Goal: Information Seeking & Learning: Learn about a topic

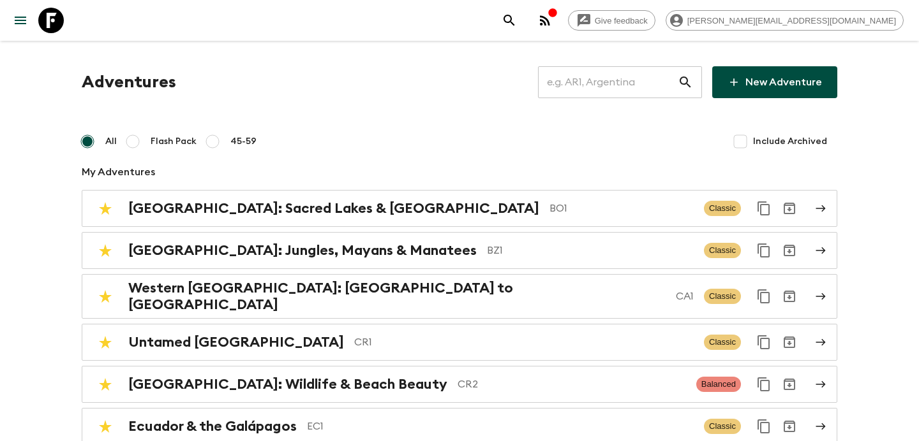
click at [595, 85] on input "text" at bounding box center [608, 82] width 140 height 36
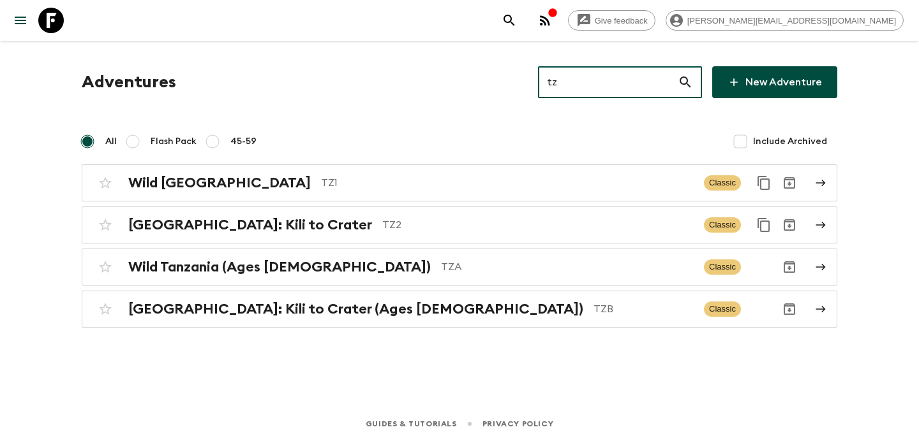
type input "tz1"
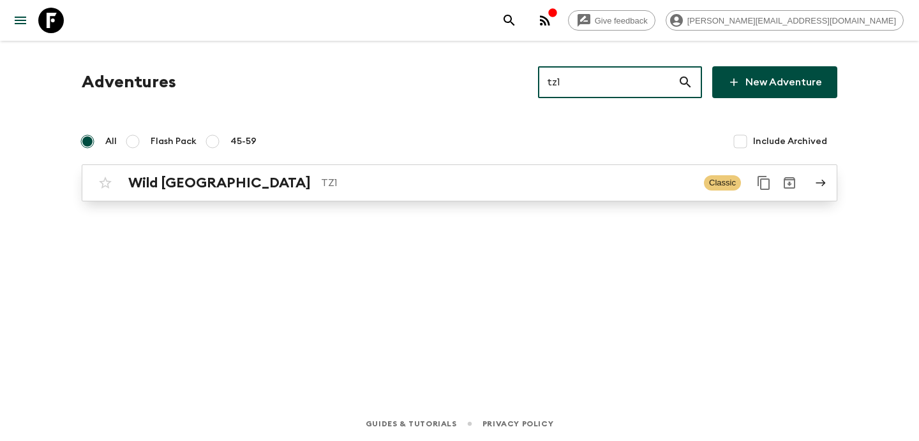
click at [513, 175] on div "Wild Tanzania TZ1" at bounding box center [410, 183] width 565 height 17
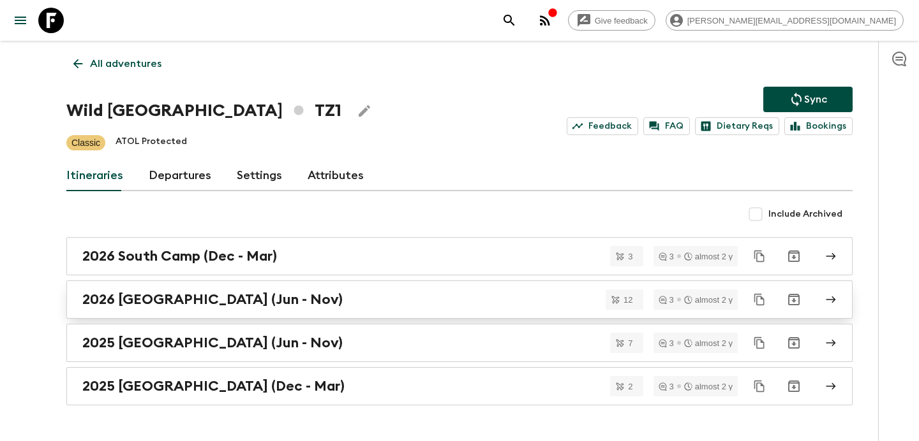
click at [346, 296] on div "2026 [GEOGRAPHIC_DATA] (Jun - Nov)" at bounding box center [447, 299] width 730 height 17
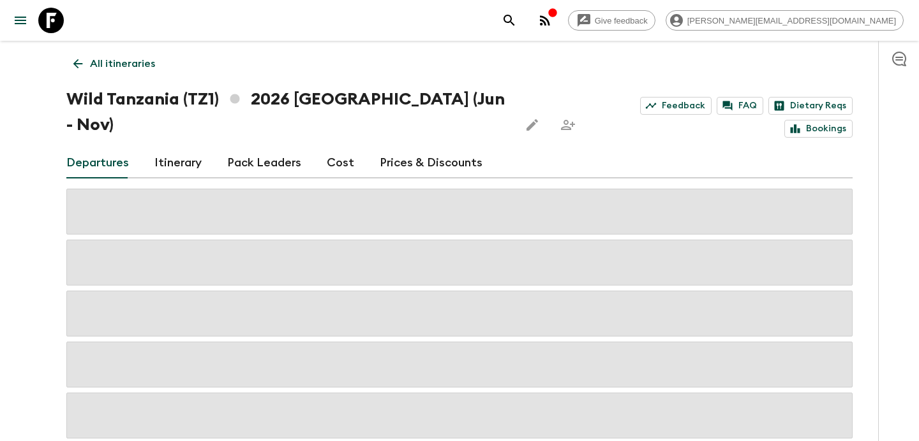
click at [150, 71] on link "All itineraries" at bounding box center [114, 64] width 96 height 26
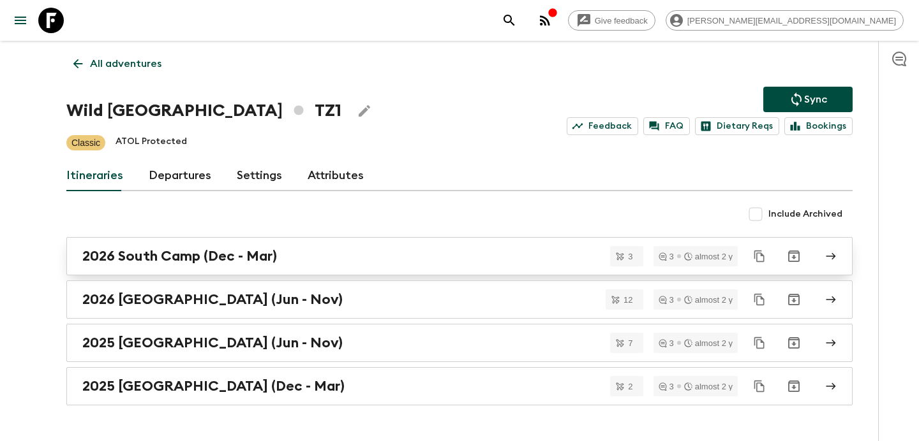
click at [303, 259] on div "2026 South Camp (Dec - Mar)" at bounding box center [447, 256] width 730 height 17
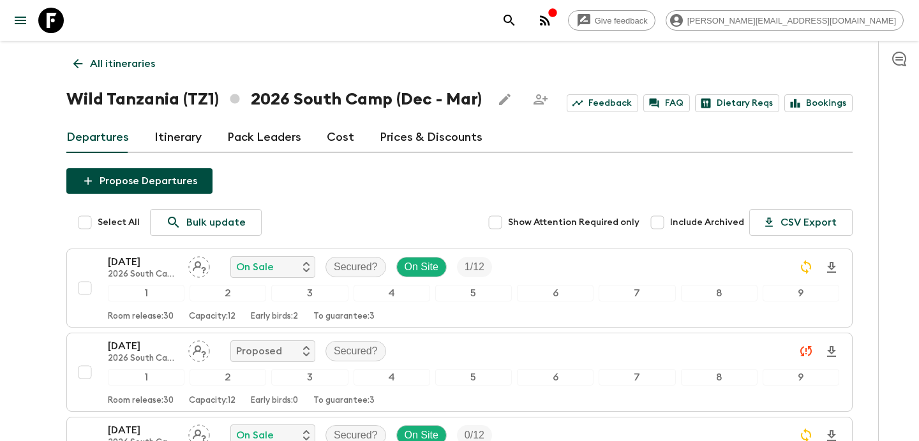
click at [146, 60] on p "All itineraries" at bounding box center [122, 63] width 65 height 15
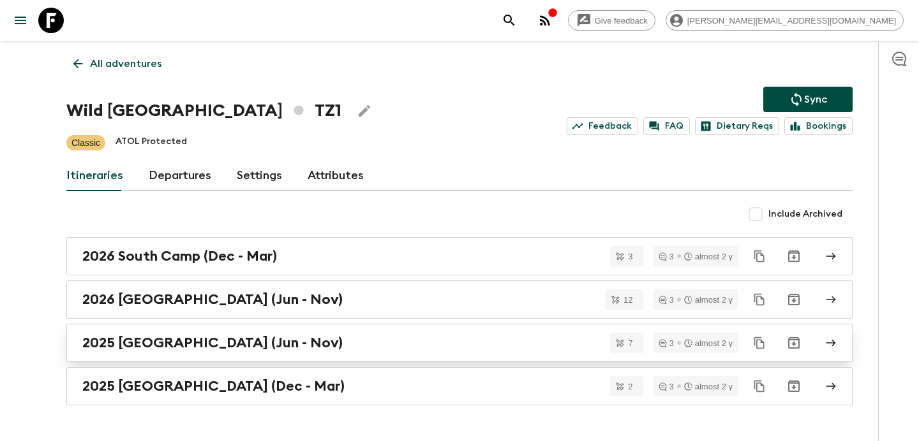
click at [307, 334] on link "2025 [GEOGRAPHIC_DATA] (Jun - Nov)" at bounding box center [459, 343] width 786 height 38
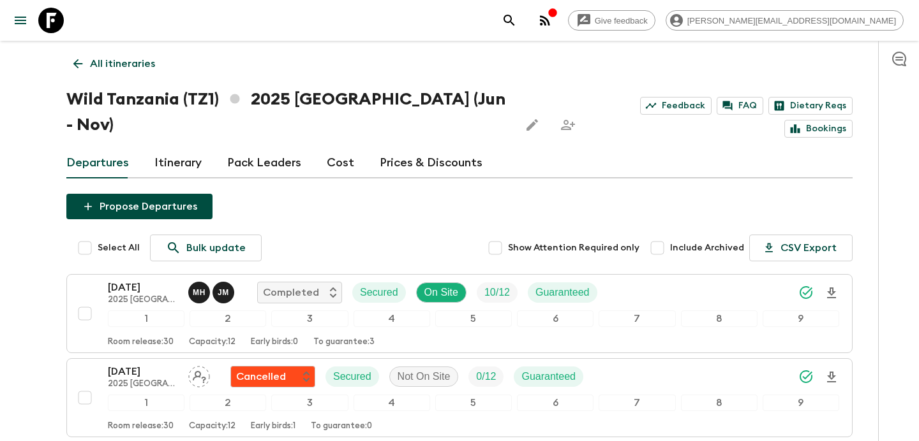
click at [142, 56] on p "All itineraries" at bounding box center [122, 63] width 65 height 15
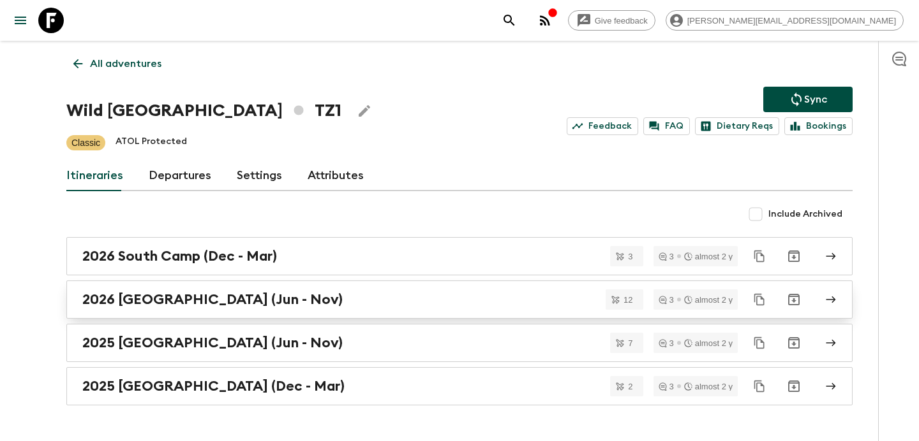
click at [219, 294] on h2 "2026 [GEOGRAPHIC_DATA] (Jun - Nov)" at bounding box center [212, 299] width 260 height 17
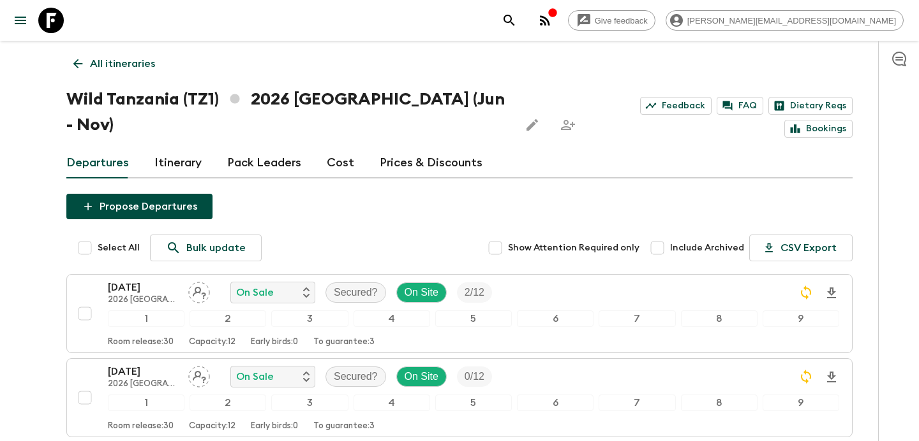
click at [137, 63] on p "All itineraries" at bounding box center [122, 63] width 65 height 15
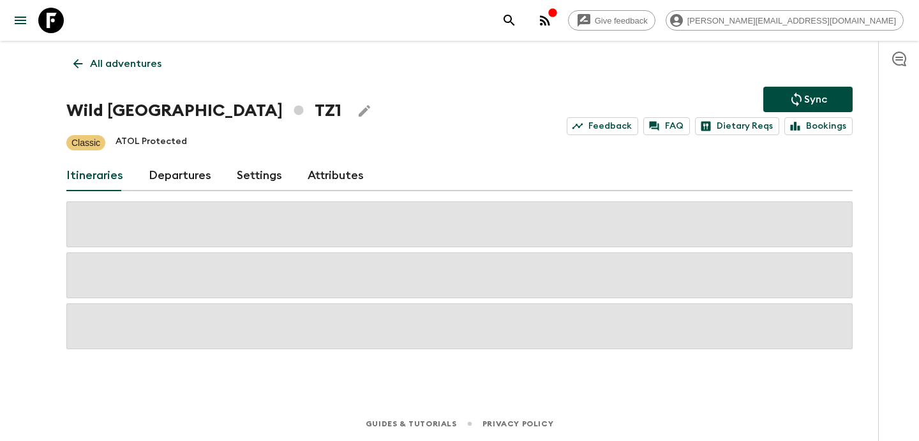
click at [137, 66] on p "All adventures" at bounding box center [125, 63] width 71 height 15
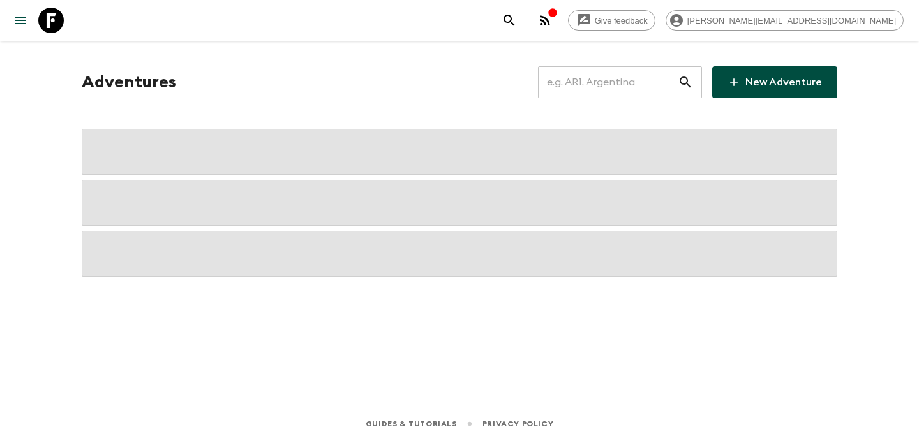
click at [611, 75] on input "text" at bounding box center [608, 82] width 140 height 36
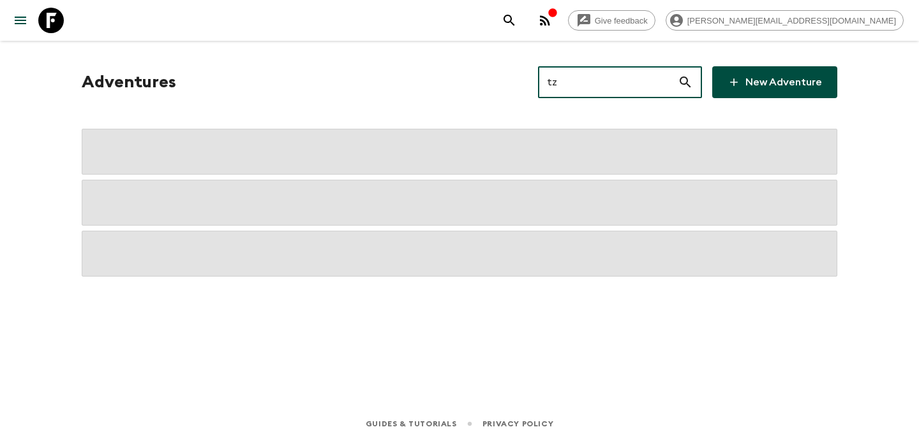
type input "tza"
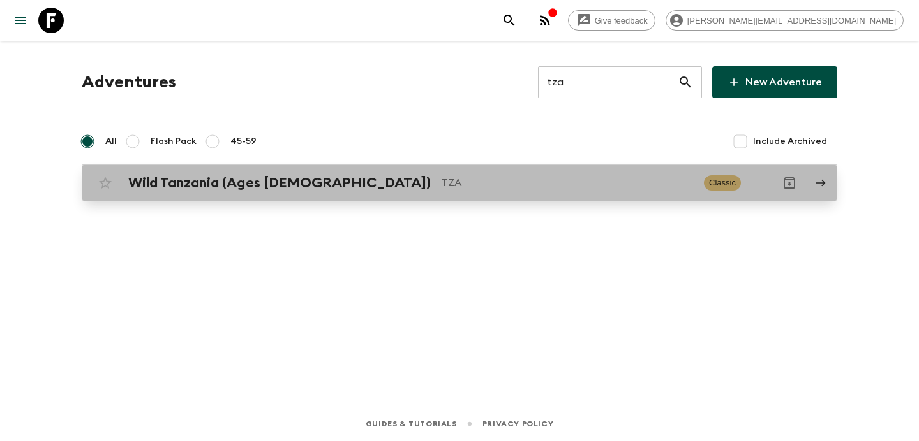
click at [542, 170] on div "Wild Tanzania (Ages [DEMOGRAPHIC_DATA]) TZA Classic" at bounding box center [434, 183] width 684 height 26
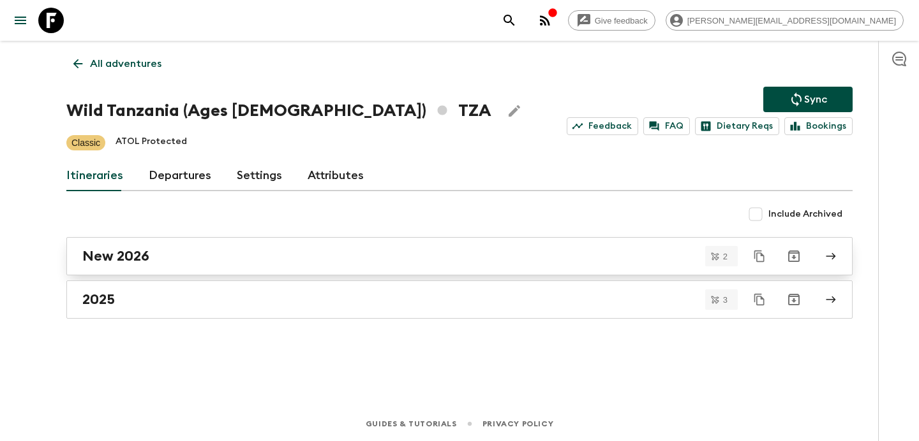
click at [437, 267] on link "New 2026" at bounding box center [459, 256] width 786 height 38
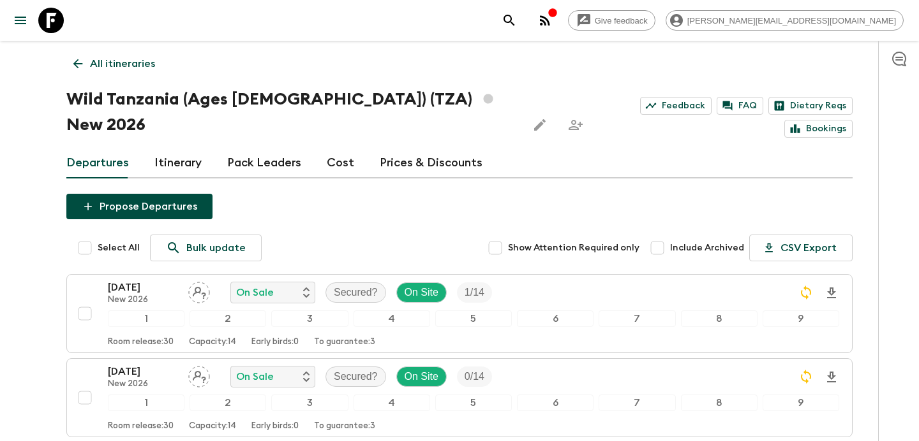
click at [151, 64] on p "All itineraries" at bounding box center [122, 63] width 65 height 15
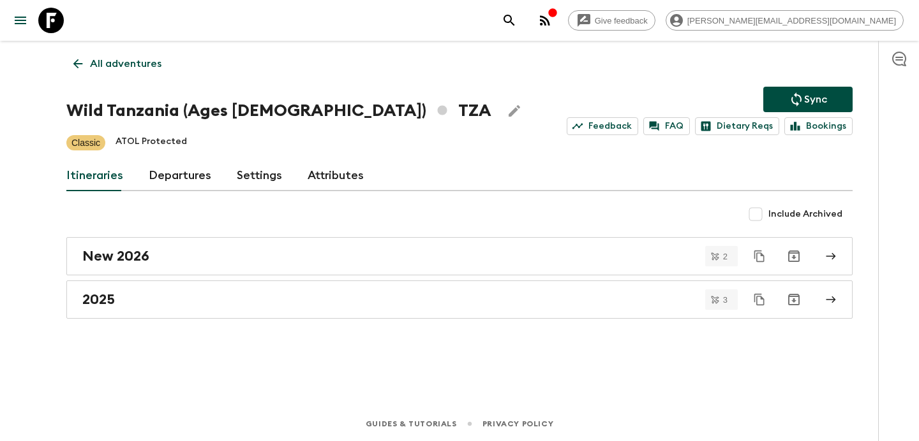
click at [151, 64] on p "All adventures" at bounding box center [125, 63] width 71 height 15
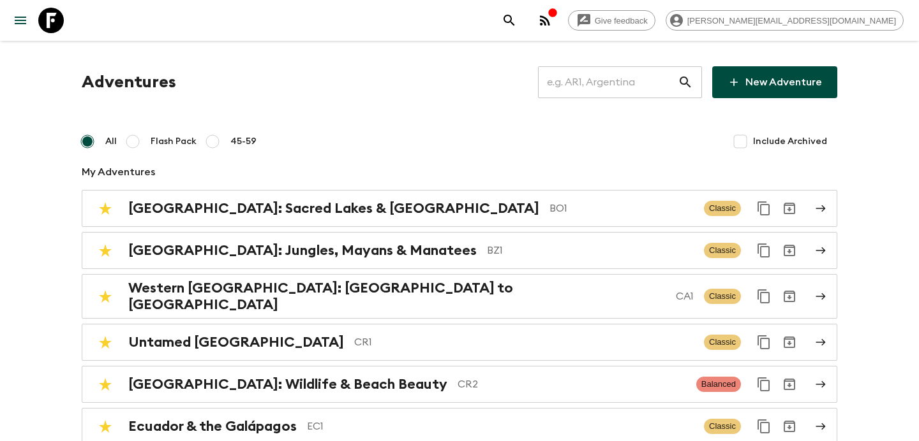
click at [643, 87] on input "text" at bounding box center [608, 82] width 140 height 36
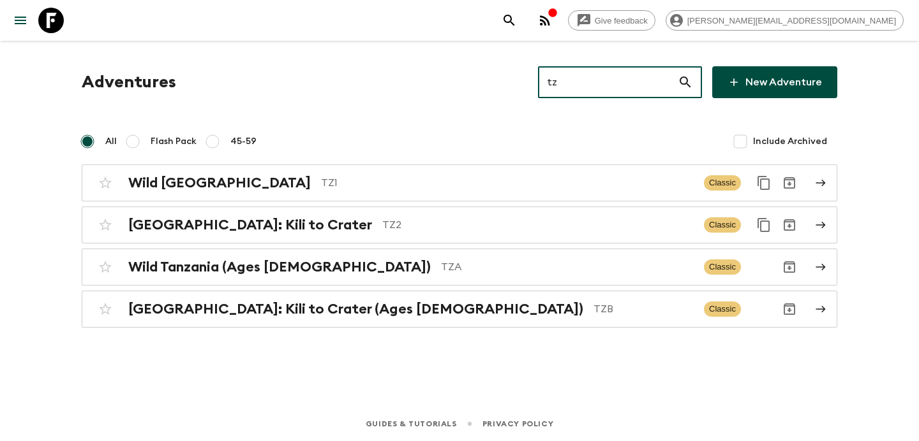
type input "tz1"
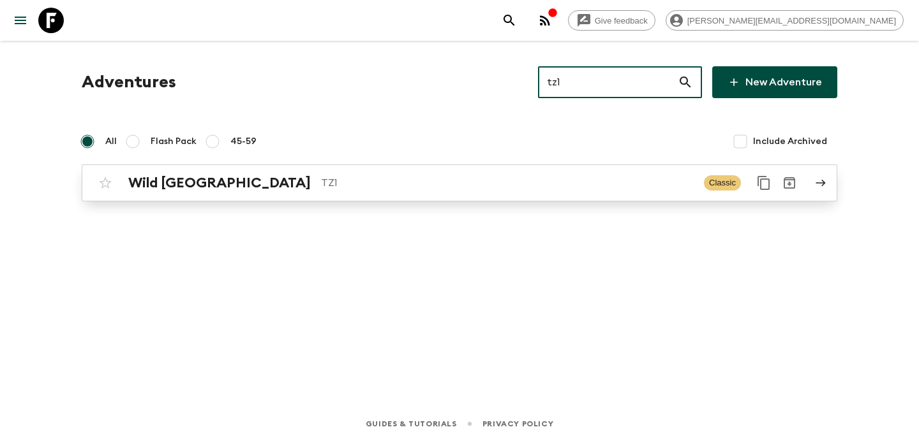
click at [531, 167] on link "Wild Tanzania TZ1 Classic" at bounding box center [459, 183] width 755 height 37
